Goal: Task Accomplishment & Management: Understand process/instructions

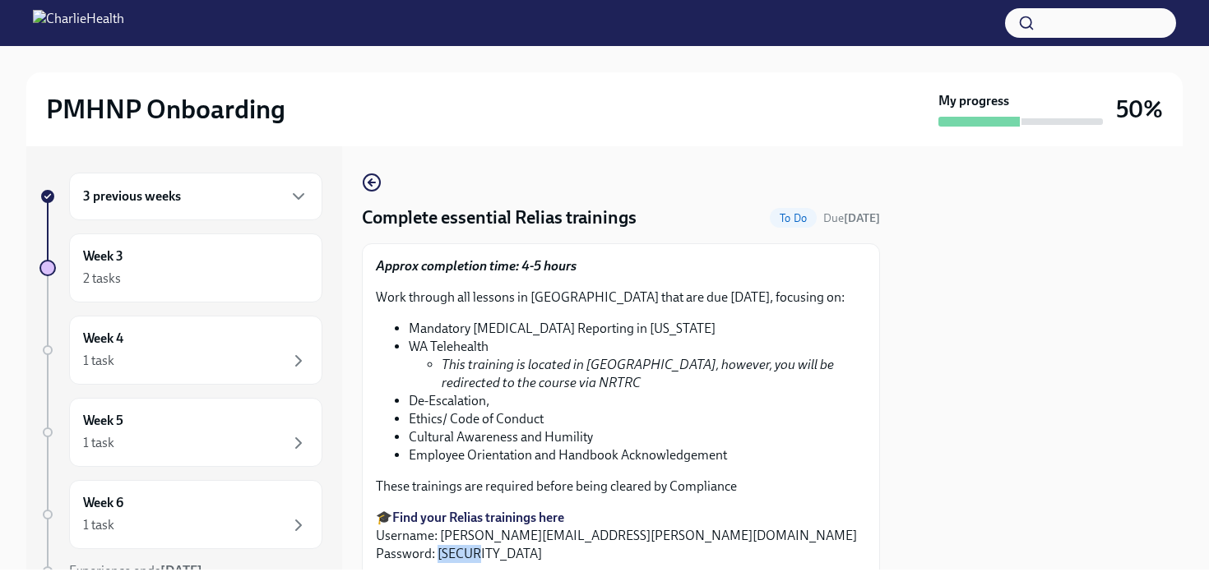
scroll to position [173, 0]
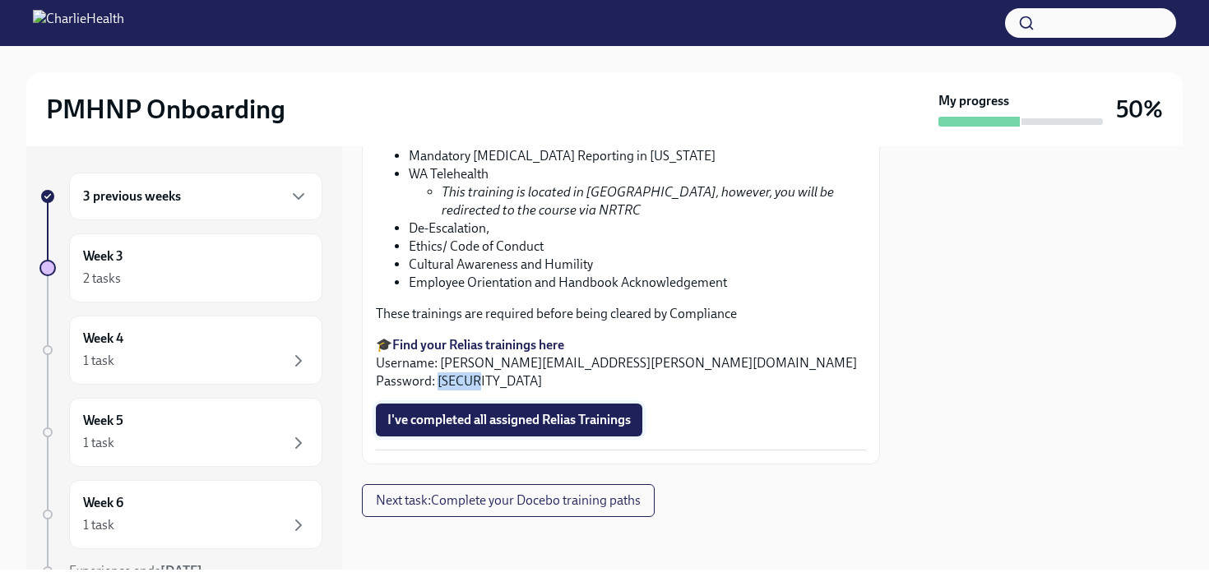
click at [507, 422] on span "I've completed all assigned Relias Trainings" at bounding box center [508, 420] width 243 height 16
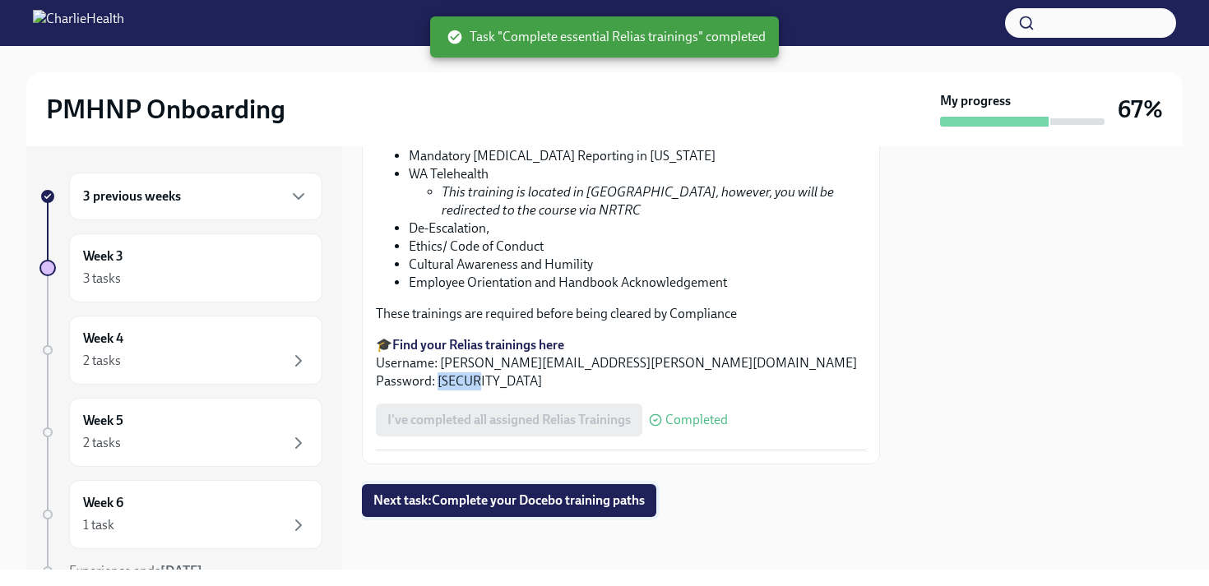
click at [544, 486] on button "Next task : Complete your Docebo training paths" at bounding box center [509, 500] width 294 height 33
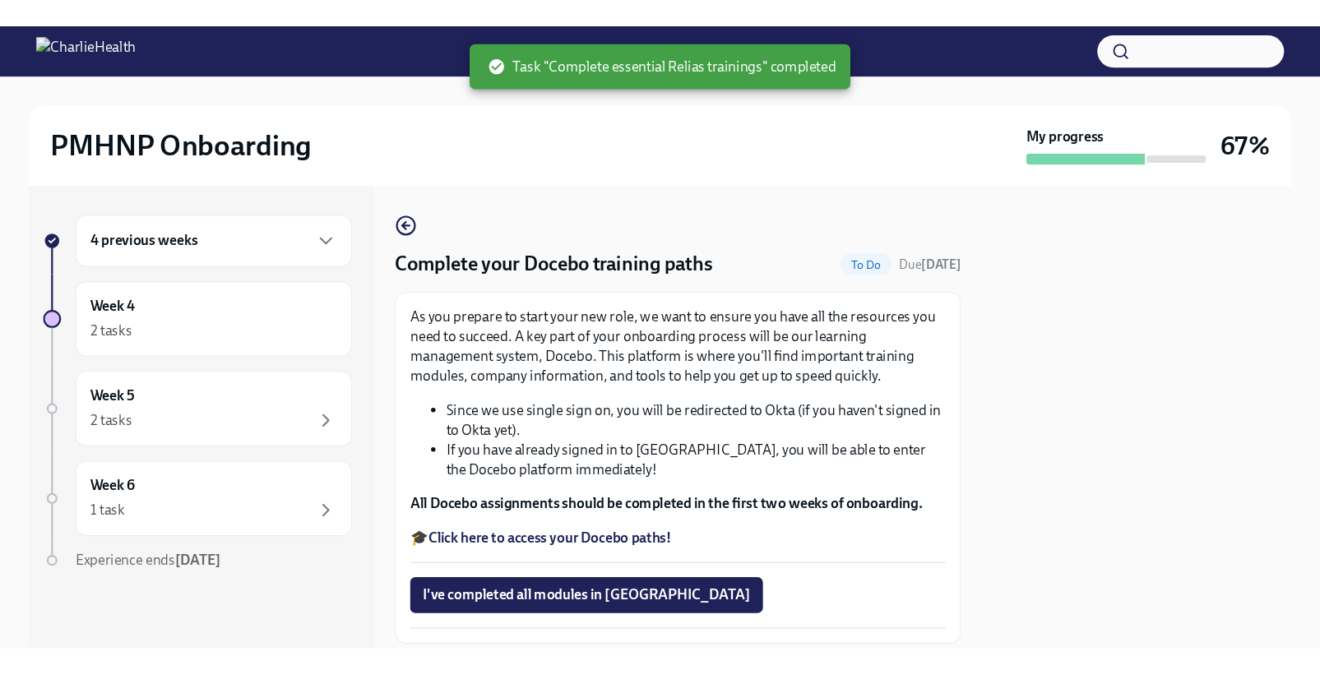
scroll to position [101, 0]
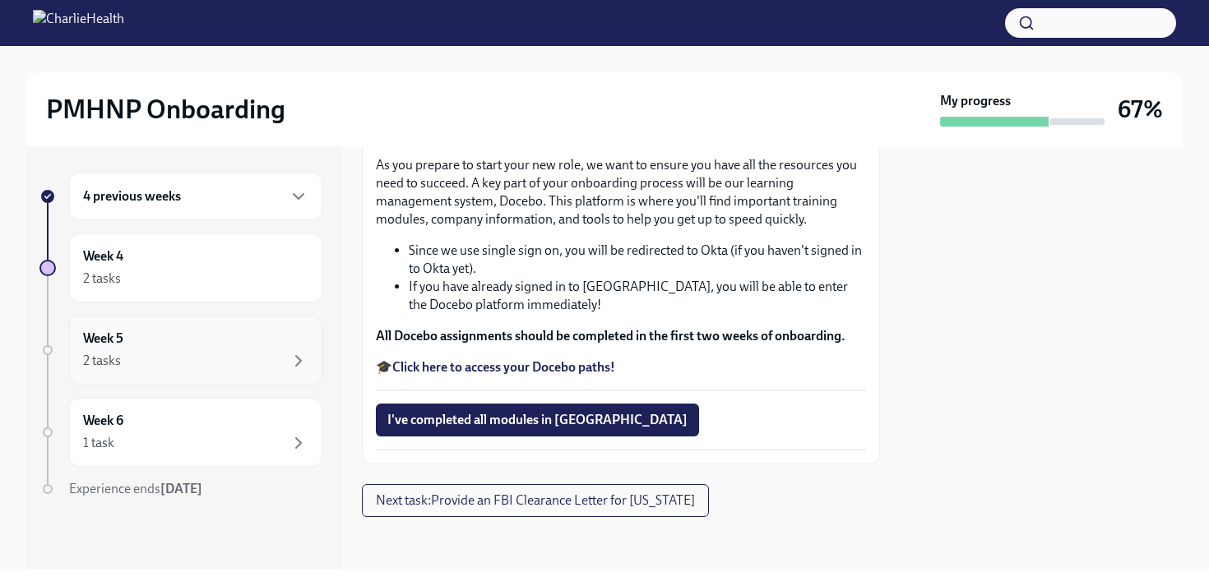
click at [238, 348] on div "Week 5 2 tasks" at bounding box center [195, 350] width 225 height 41
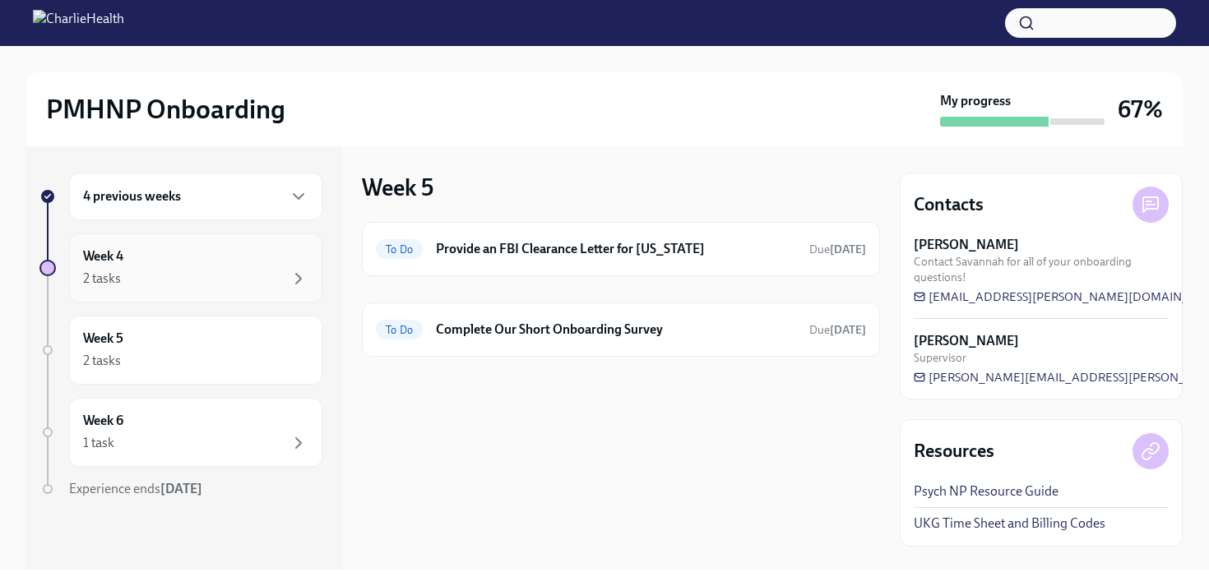
click at [212, 260] on div "Week 4 2 tasks" at bounding box center [195, 268] width 225 height 41
click at [216, 334] on div "Week 5 2 tasks" at bounding box center [195, 350] width 225 height 41
click at [206, 257] on div "Week 4 2 tasks" at bounding box center [195, 268] width 225 height 41
click at [259, 447] on div "1 task" at bounding box center [195, 443] width 225 height 20
click at [250, 350] on div "Week 5 2 tasks" at bounding box center [195, 350] width 225 height 41
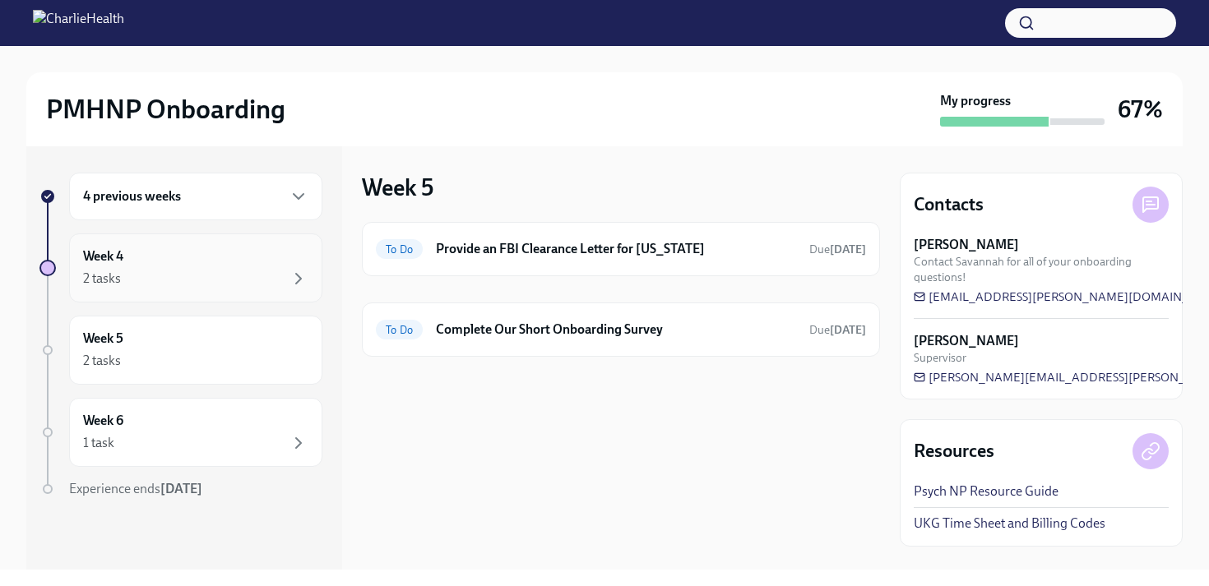
click at [223, 271] on div "2 tasks" at bounding box center [195, 279] width 225 height 20
